Goal: Transaction & Acquisition: Download file/media

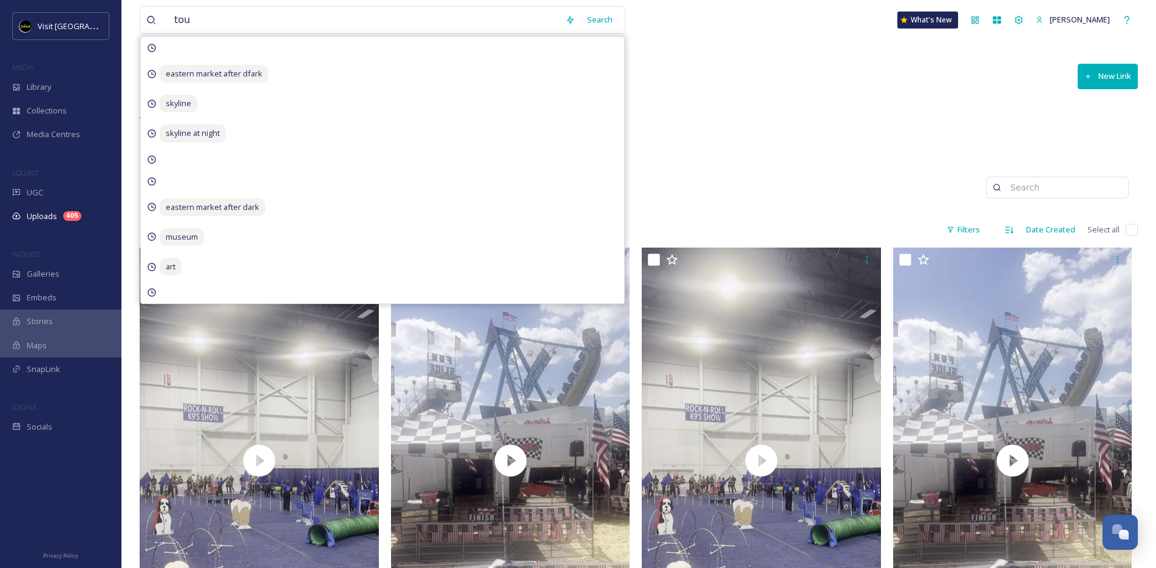
scroll to position [1213, 0]
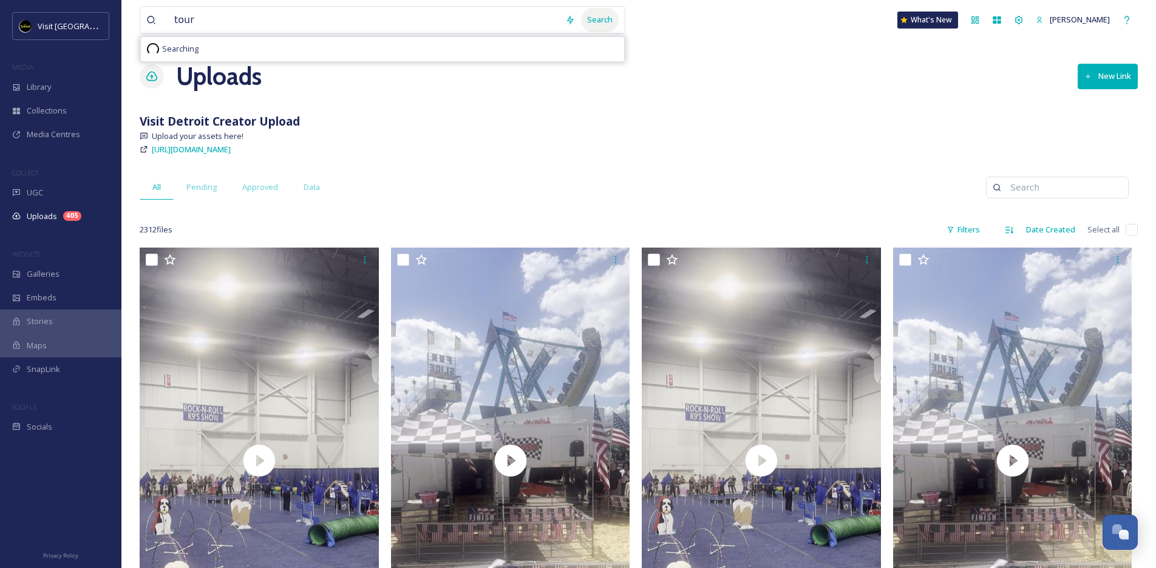
type input "tour"
click at [613, 15] on div "Search" at bounding box center [600, 20] width 38 height 24
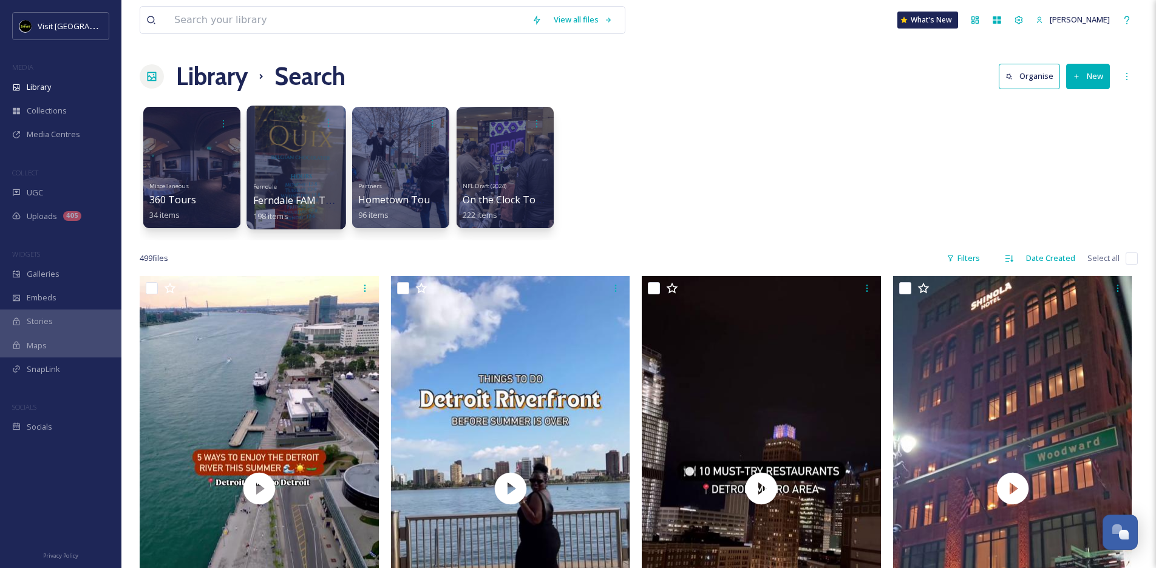
click at [297, 182] on div "Ferndale Ferndale FAM Tour (07/24) 198 items" at bounding box center [296, 200] width 87 height 45
click at [290, 175] on div at bounding box center [296, 168] width 99 height 124
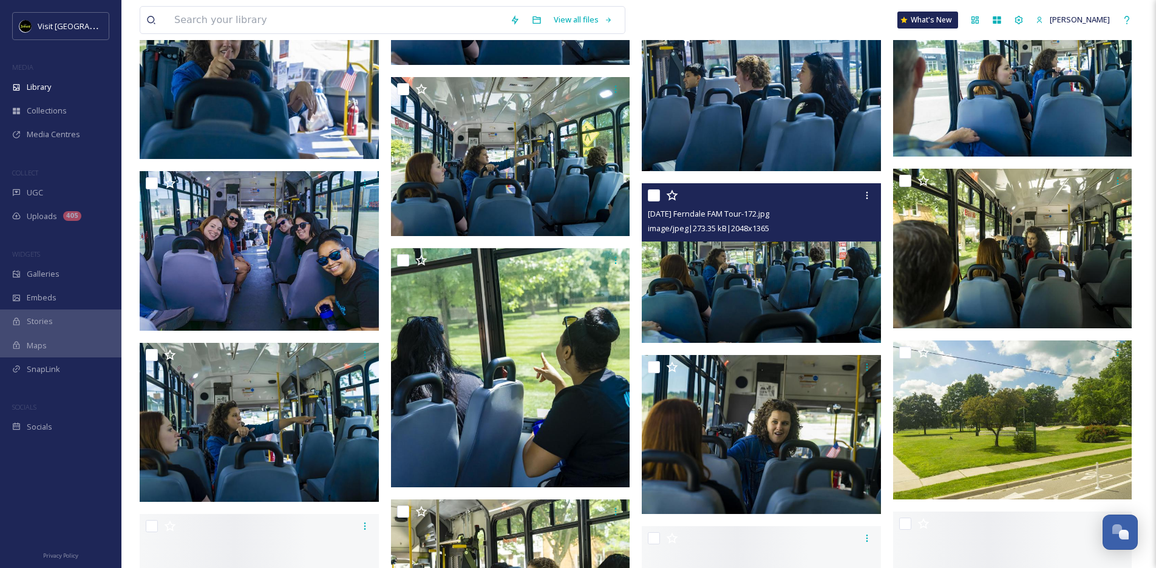
scroll to position [1360, 0]
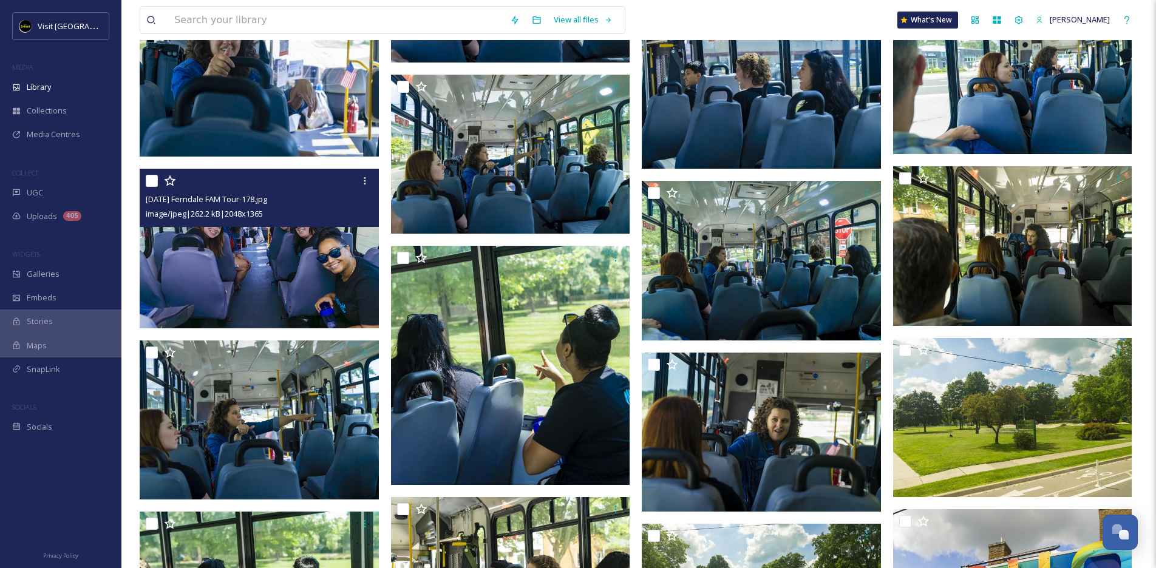
click at [276, 275] on img at bounding box center [259, 249] width 239 height 160
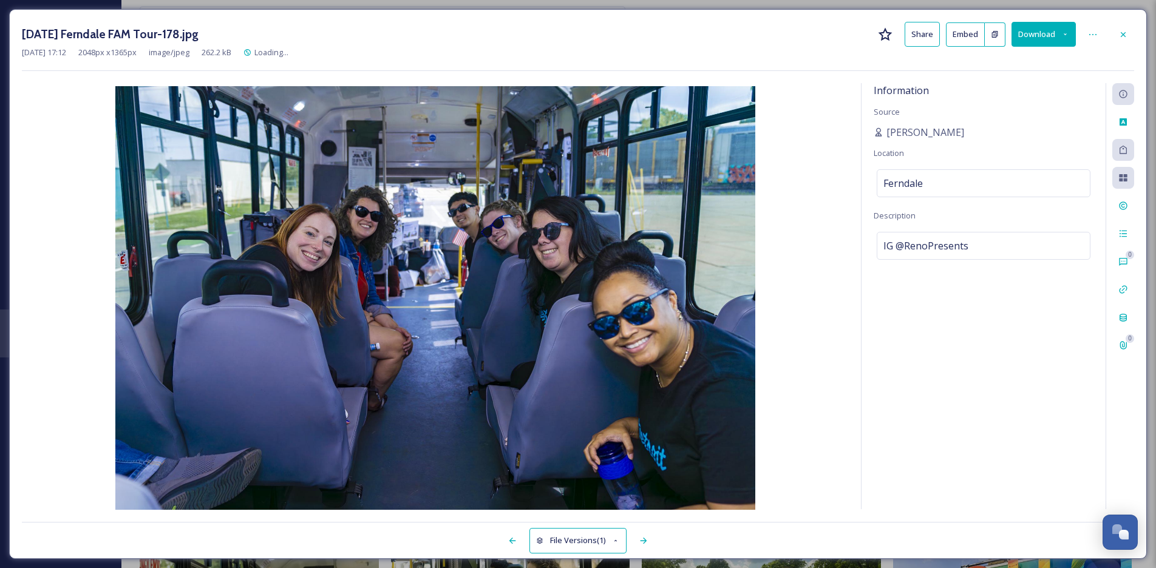
click at [1035, 36] on button "Download" at bounding box center [1044, 34] width 64 height 25
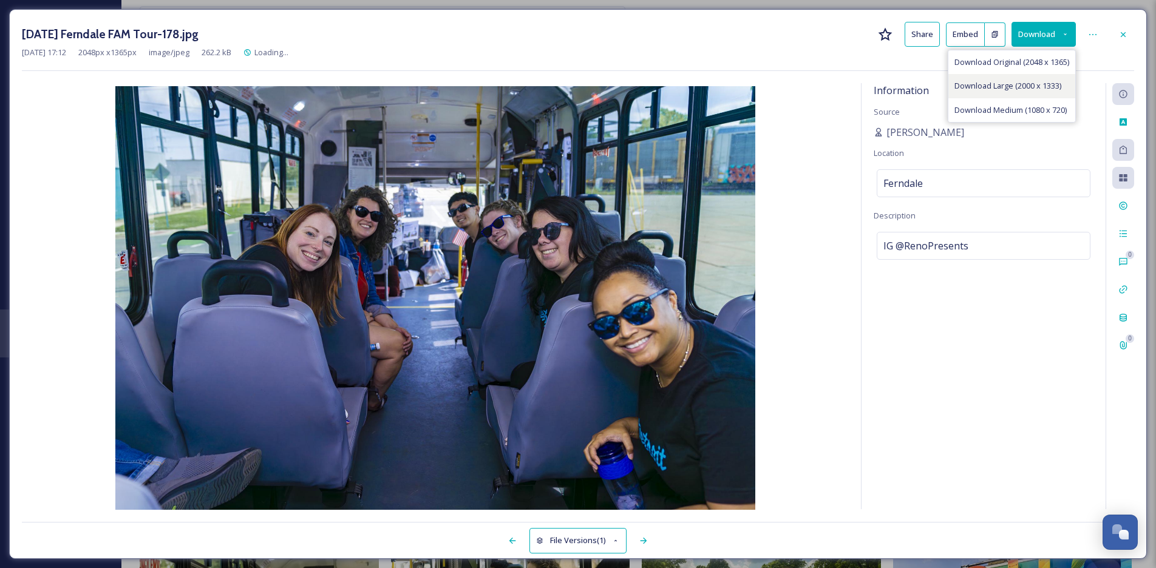
click at [1053, 86] on span "Download Large (2000 x 1333)" at bounding box center [1007, 86] width 107 height 12
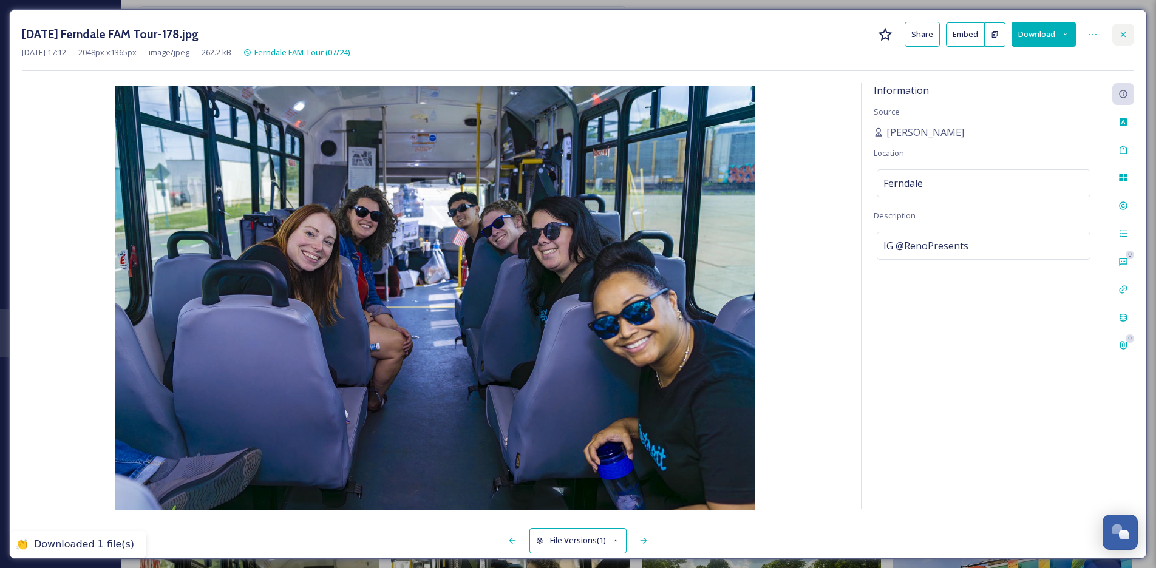
click at [1123, 33] on icon at bounding box center [1123, 35] width 10 height 10
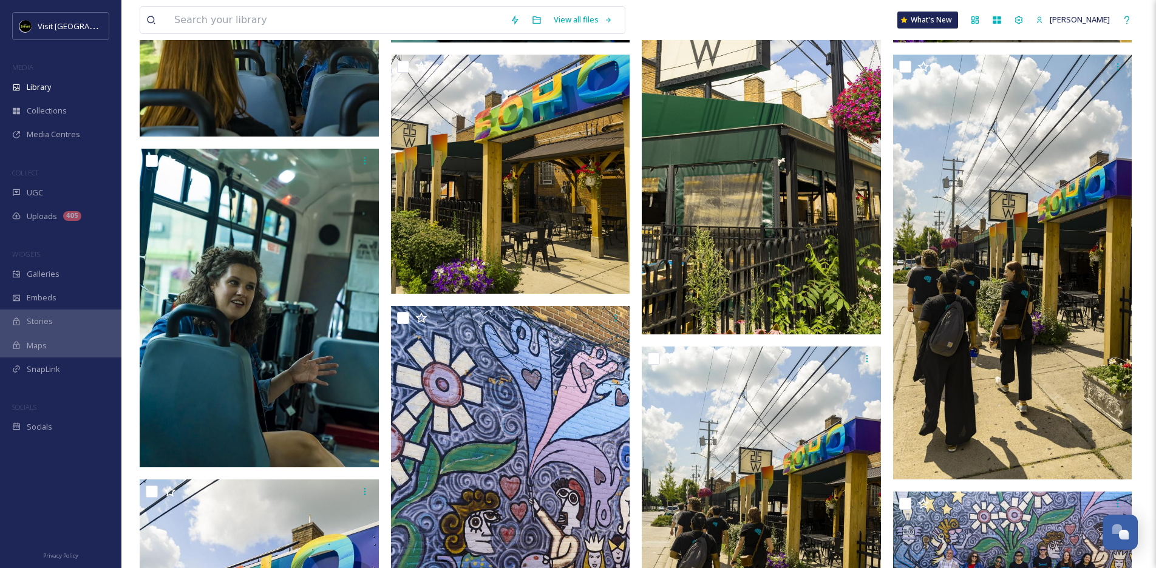
scroll to position [2148, 0]
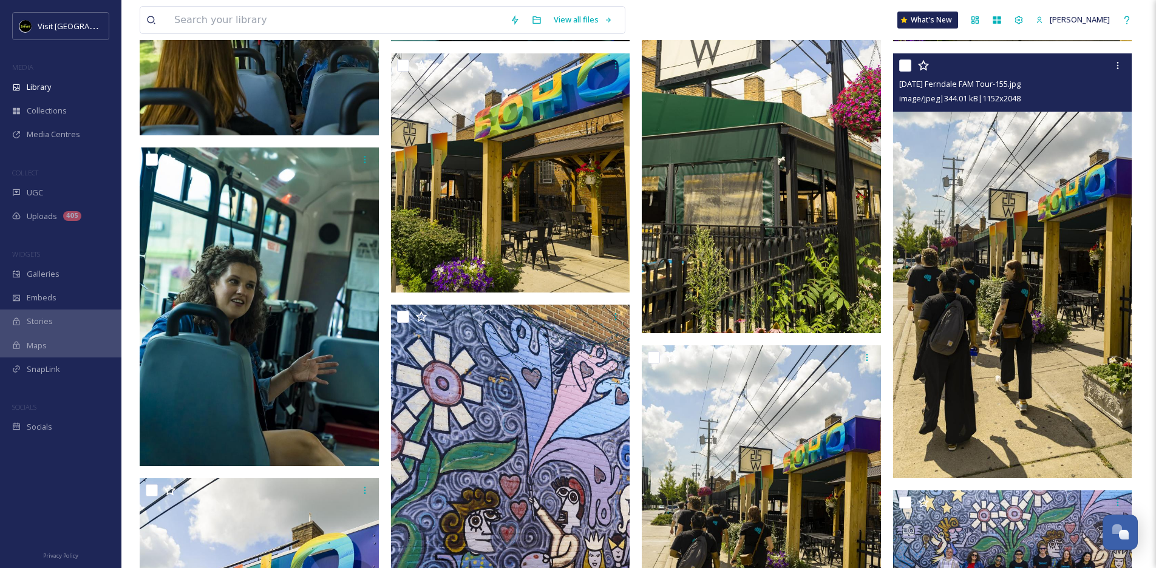
click at [962, 277] on img at bounding box center [1012, 265] width 239 height 425
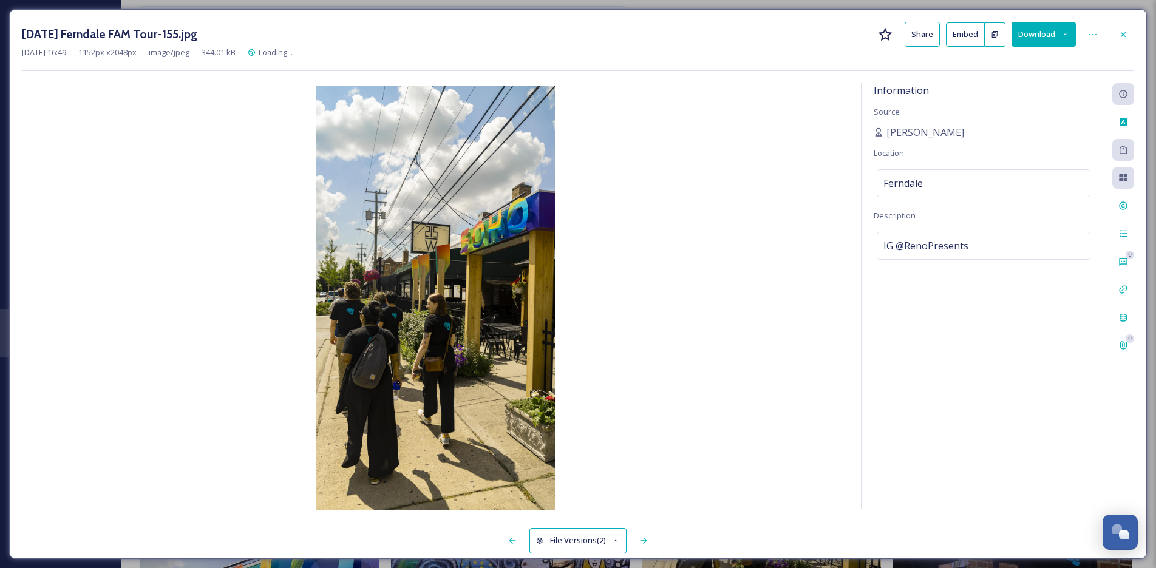
click at [1035, 25] on button "Download" at bounding box center [1044, 34] width 64 height 25
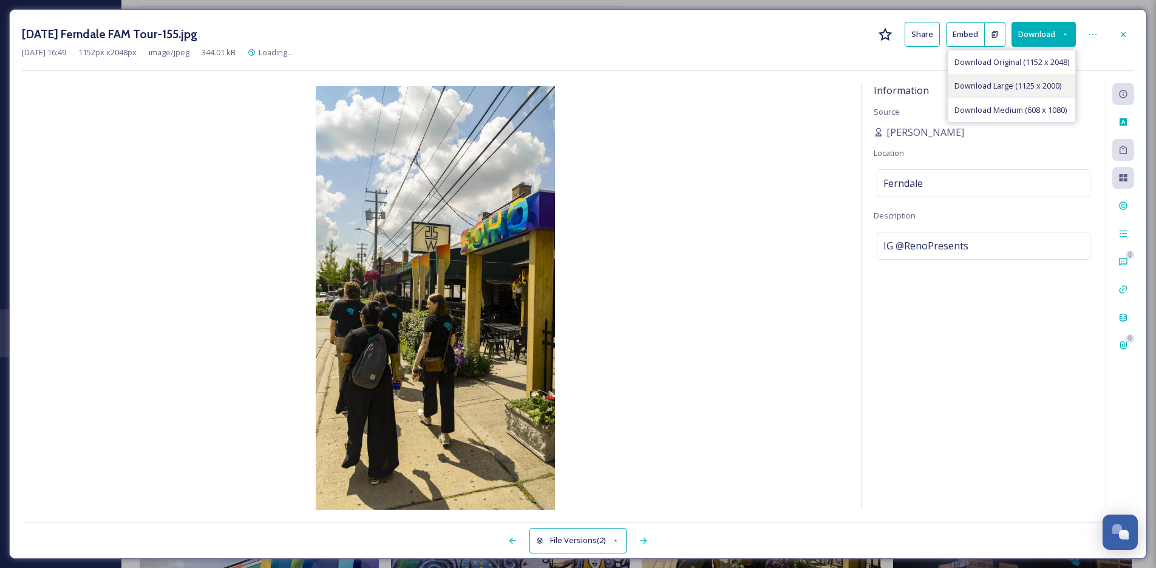
click at [1032, 90] on span "Download Large (1125 x 2000)" at bounding box center [1007, 86] width 107 height 12
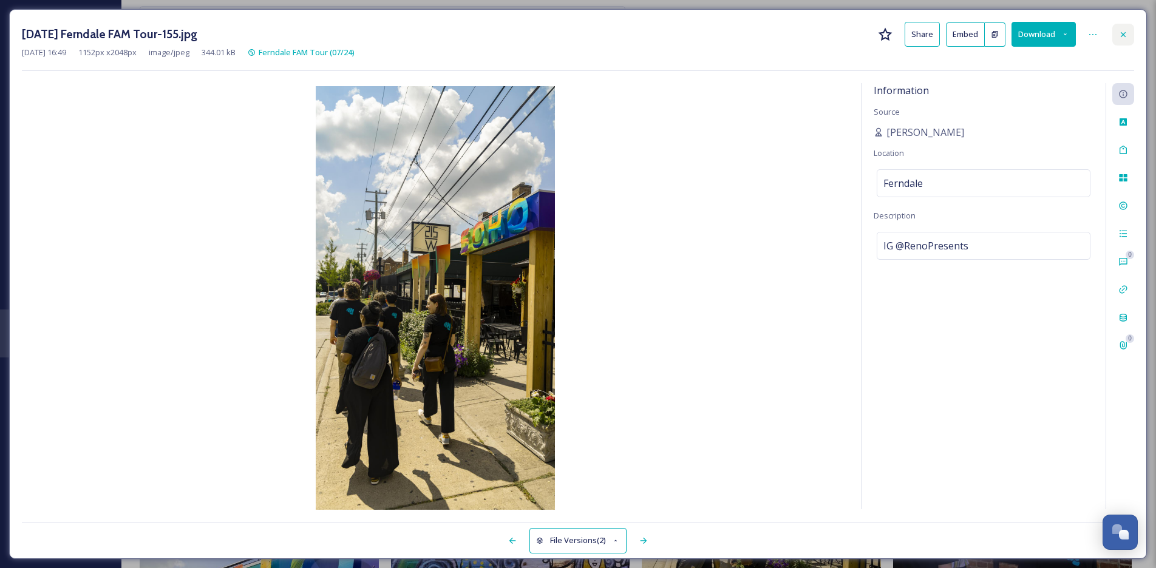
click at [1120, 30] on icon at bounding box center [1123, 35] width 10 height 10
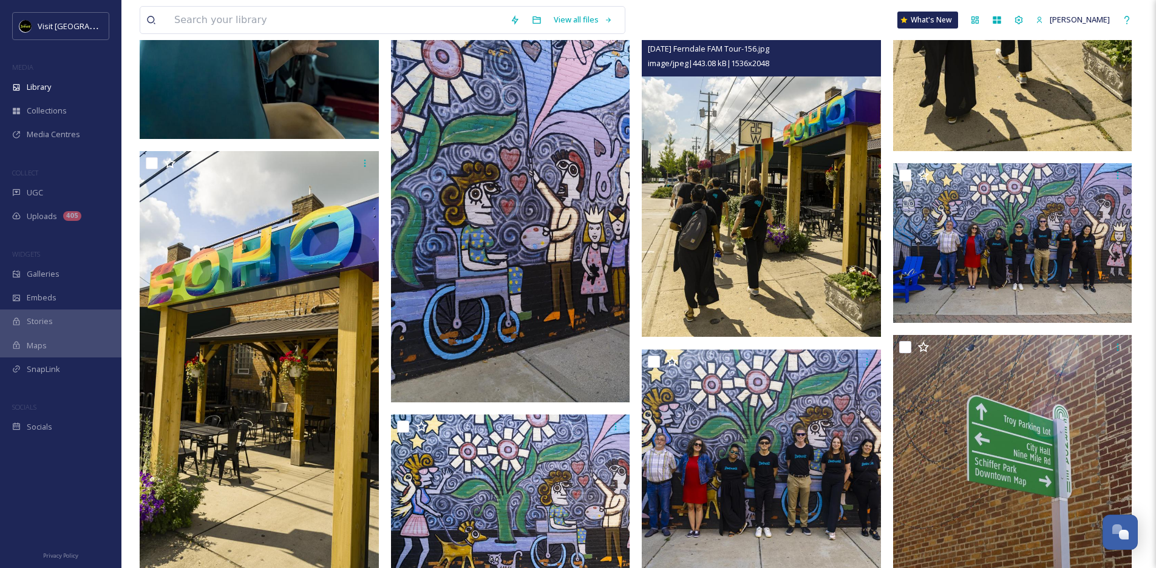
scroll to position [2563, 0]
